Goal: Task Accomplishment & Management: Complete application form

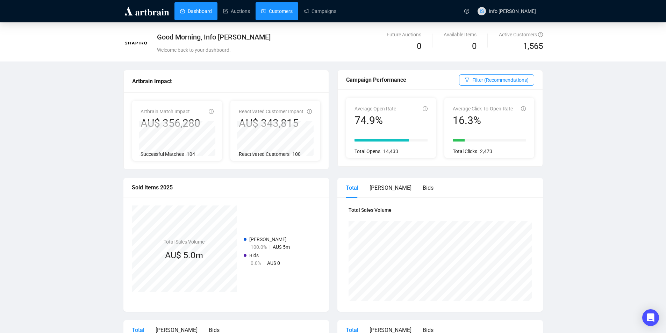
click at [285, 9] on link "Customers" at bounding box center [276, 11] width 31 height 18
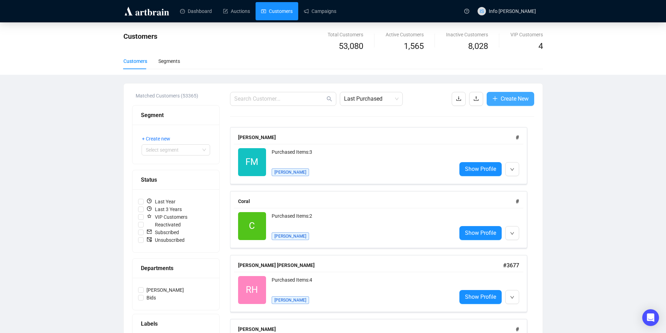
click at [513, 96] on span "Create New" at bounding box center [515, 98] width 28 height 9
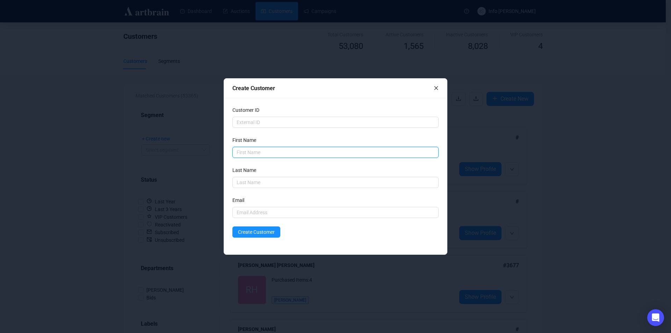
click at [363, 148] on input "text" at bounding box center [336, 152] width 206 height 11
type input "[PERSON_NAME]"
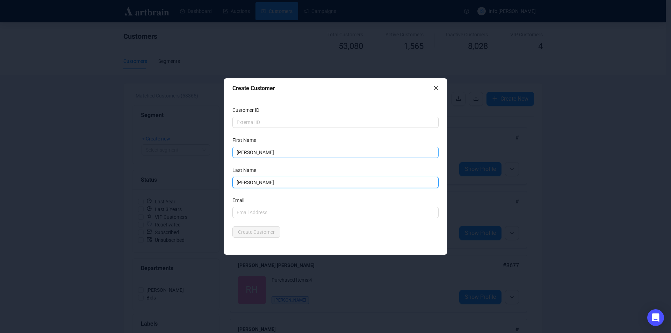
type input "[PERSON_NAME]"
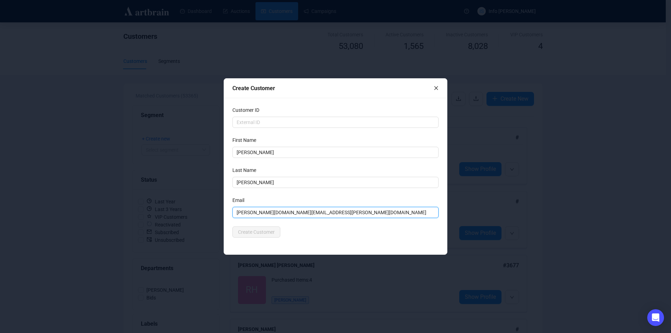
click at [345, 217] on input "[PERSON_NAME][DOMAIN_NAME][EMAIL_ADDRESS][PERSON_NAME][DOMAIN_NAME]" at bounding box center [336, 212] width 206 height 11
type input "[PERSON_NAME][DOMAIN_NAME][EMAIL_ADDRESS][PERSON_NAME][DOMAIN_NAME]"
click at [330, 239] on div "Customer ID First Name [PERSON_NAME] Last Name [PERSON_NAME] Email [PERSON_NAME…" at bounding box center [335, 176] width 223 height 157
click at [309, 215] on input "[PERSON_NAME][DOMAIN_NAME][EMAIL_ADDRESS][PERSON_NAME][DOMAIN_NAME]" at bounding box center [336, 212] width 206 height 11
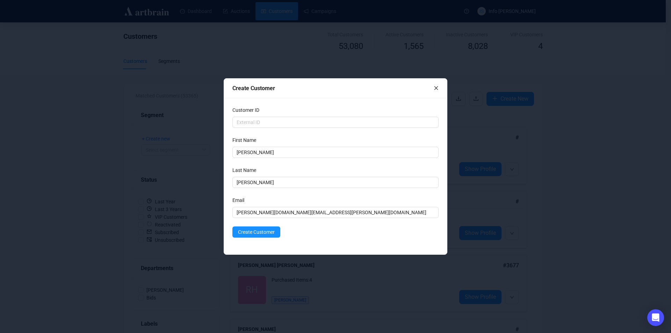
drag, startPoint x: 280, startPoint y: 239, endPoint x: 274, endPoint y: 236, distance: 6.6
click at [279, 239] on div "Customer ID First Name [PERSON_NAME] Last Name [PERSON_NAME] Email [PERSON_NAME…" at bounding box center [335, 176] width 223 height 157
click at [271, 233] on span "Create Customer" at bounding box center [256, 232] width 37 height 8
